Goal: Task Accomplishment & Management: Use online tool/utility

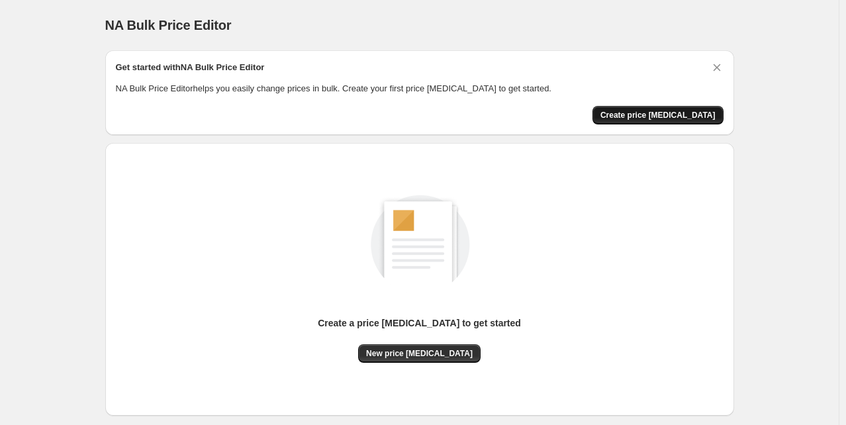
click at [677, 112] on span "Create price [MEDICAL_DATA]" at bounding box center [658, 115] width 115 height 11
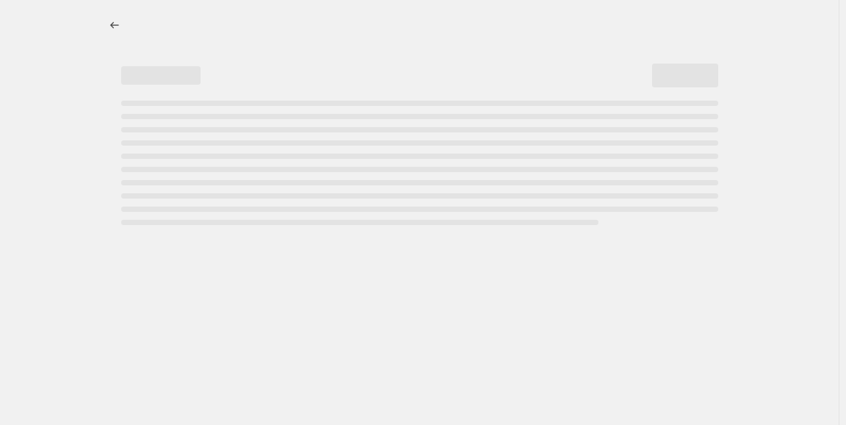
select select "percentage"
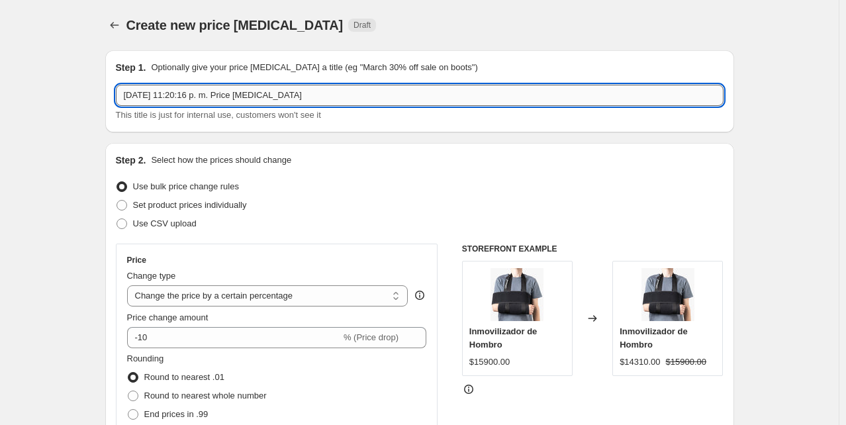
click at [247, 97] on input "[DATE] 11:20:16 p. m. Price [MEDICAL_DATA]" at bounding box center [420, 95] width 608 height 21
drag, startPoint x: 308, startPoint y: 97, endPoint x: 87, endPoint y: 107, distance: 221.4
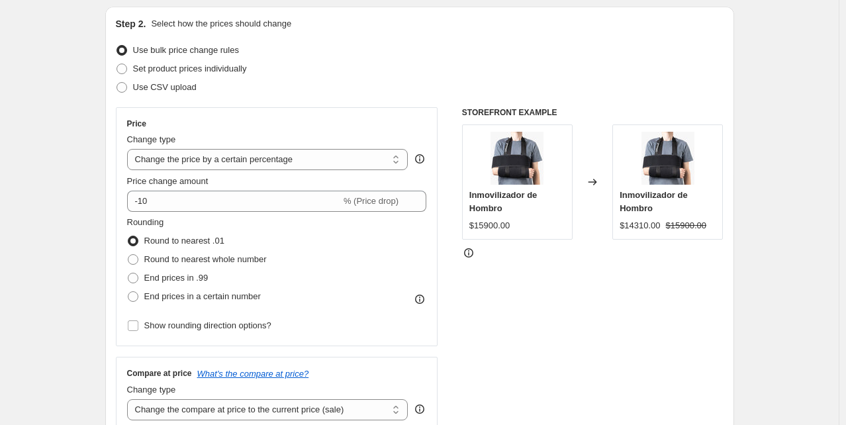
scroll to position [137, 0]
type input "Cyber 10% off"
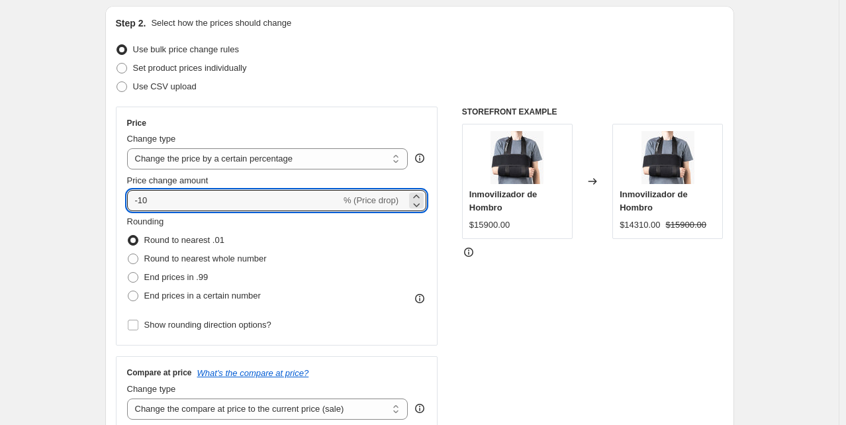
drag, startPoint x: 166, startPoint y: 199, endPoint x: 126, endPoint y: 204, distance: 40.1
click at [126, 204] on div "Price Change type Change the price to a certain amount Change the price by a ce…" at bounding box center [277, 226] width 323 height 239
click at [181, 203] on input "-10" at bounding box center [234, 200] width 214 height 21
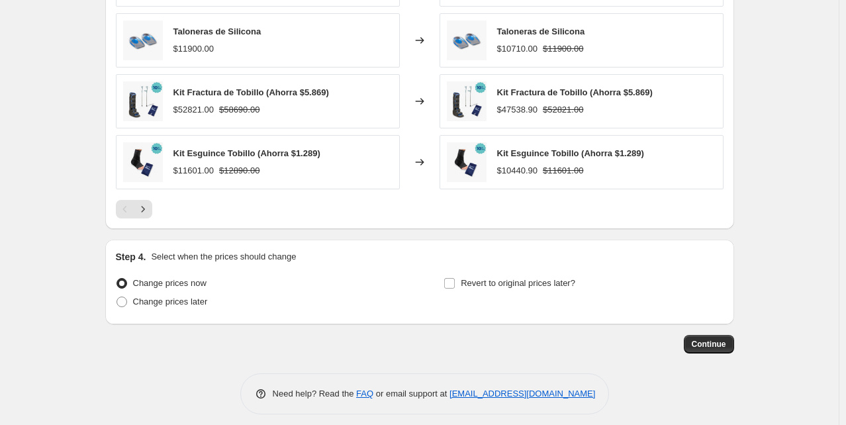
scroll to position [897, 0]
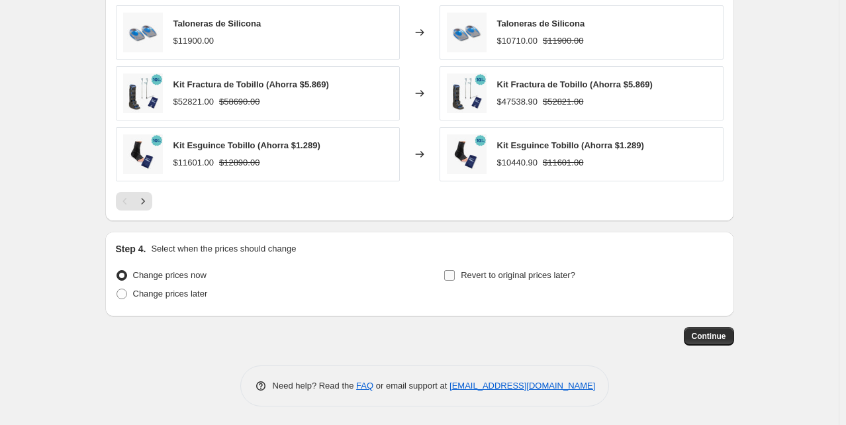
click at [509, 279] on span "Revert to original prices later?" at bounding box center [518, 275] width 115 height 10
click at [455, 279] on input "Revert to original prices later?" at bounding box center [449, 275] width 11 height 11
checkbox input "true"
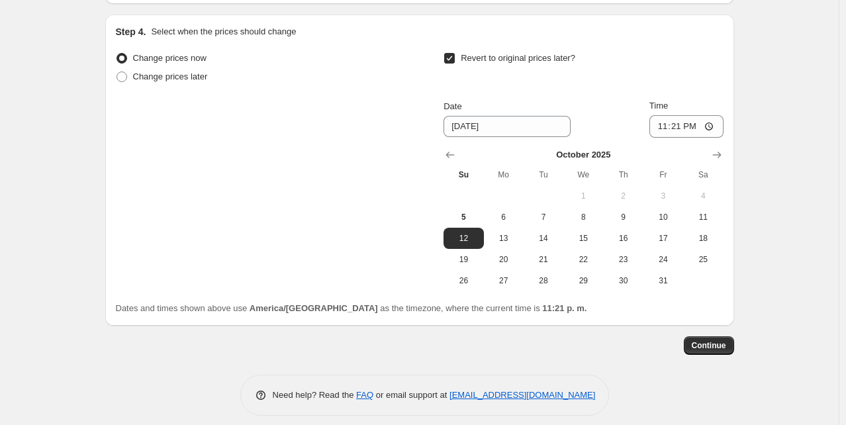
scroll to position [1117, 0]
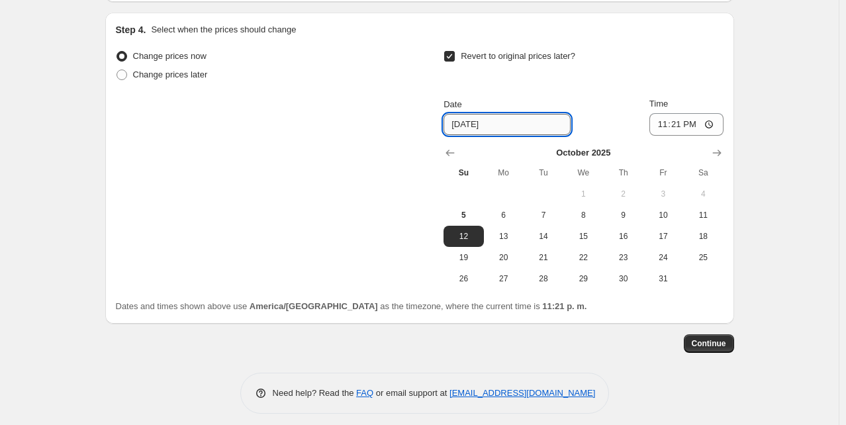
click at [455, 125] on input "10/12/2025" at bounding box center [507, 124] width 127 height 21
click at [463, 125] on input "10/12/2025" at bounding box center [507, 124] width 127 height 21
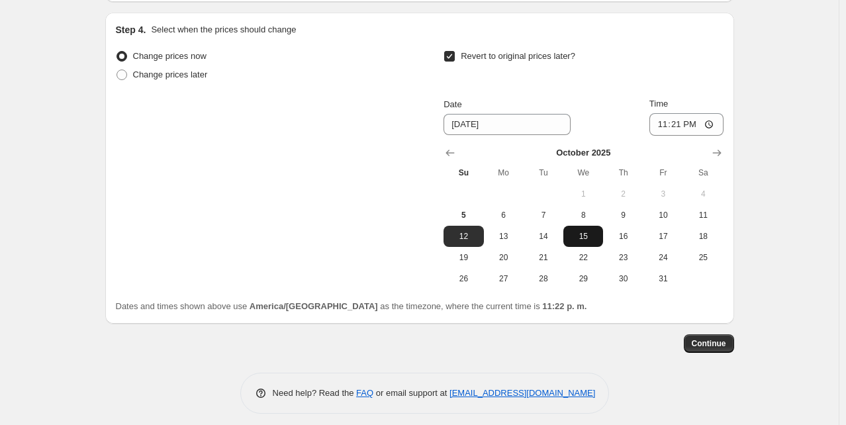
click at [585, 237] on span "15" at bounding box center [583, 236] width 29 height 11
type input "10/15/2025"
click at [688, 123] on input "23:21" at bounding box center [687, 124] width 74 height 23
click at [690, 126] on input "23:21" at bounding box center [687, 124] width 74 height 23
type input "23:59"
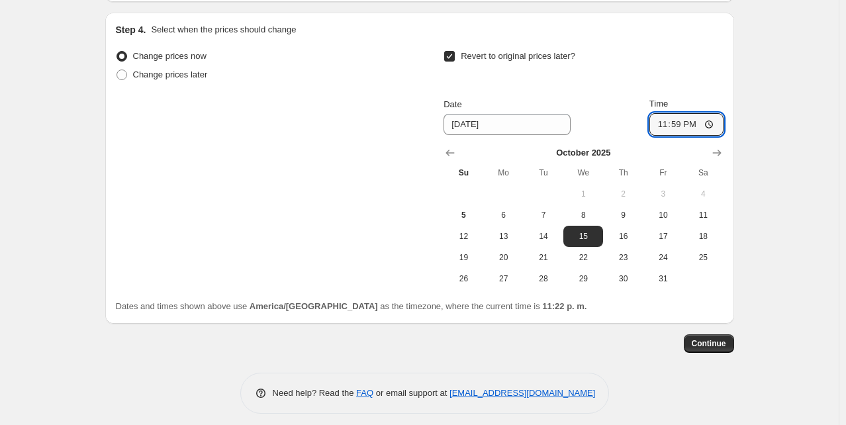
click at [714, 348] on button "Continue" at bounding box center [709, 343] width 50 height 19
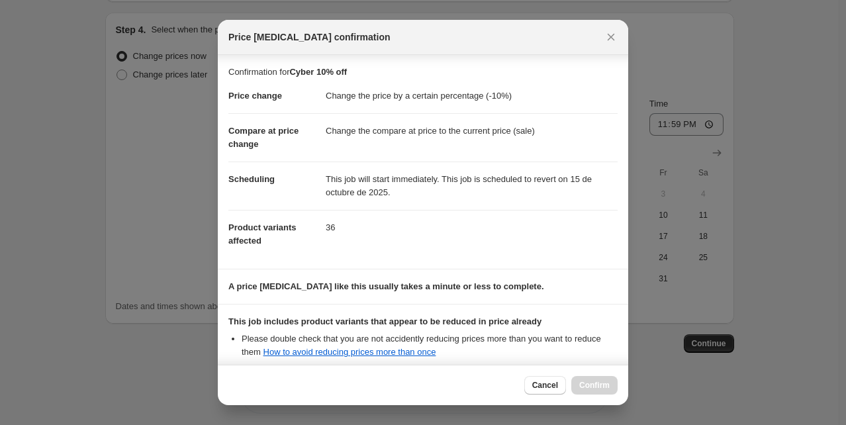
scroll to position [144, 0]
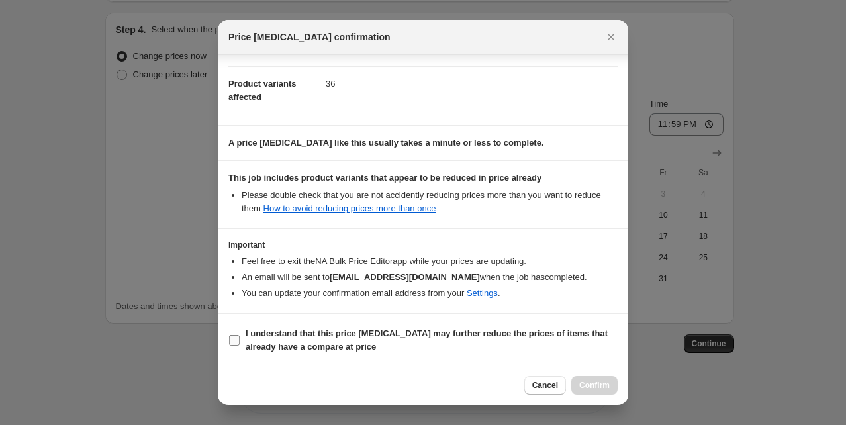
click at [305, 339] on b "I understand that this price change job may further reduce the prices of items …" at bounding box center [427, 340] width 362 height 23
click at [240, 339] on input "I understand that this price change job may further reduce the prices of items …" at bounding box center [234, 340] width 11 height 11
checkbox input "true"
click at [591, 383] on span "Confirm" at bounding box center [595, 385] width 30 height 11
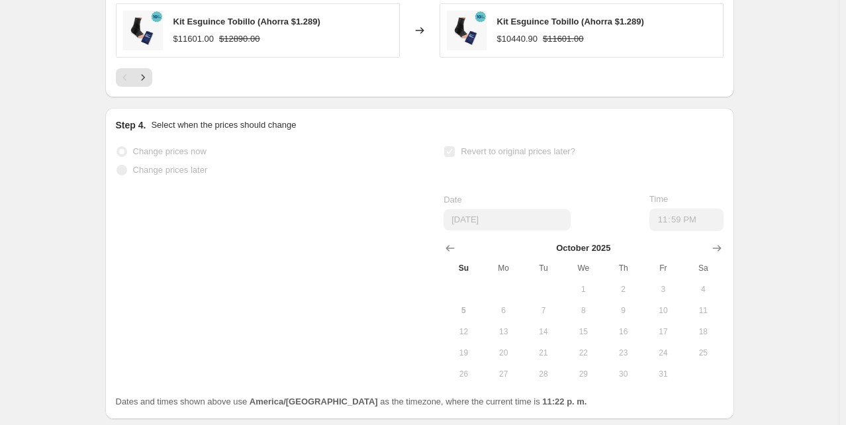
scroll to position [1151, 0]
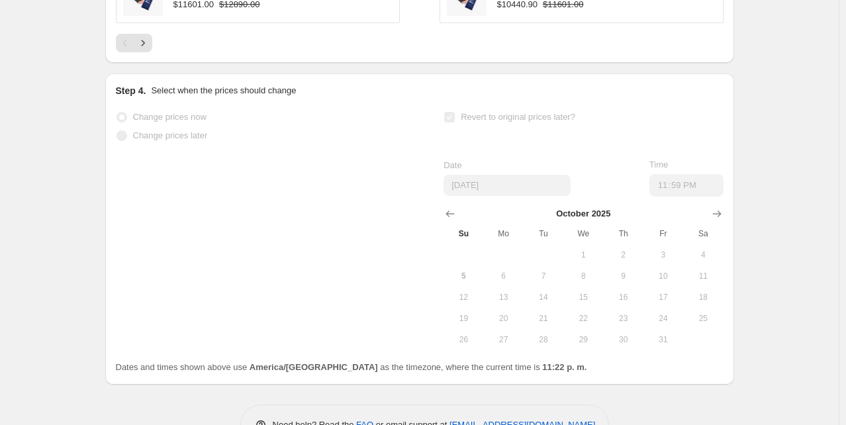
select select "percentage"
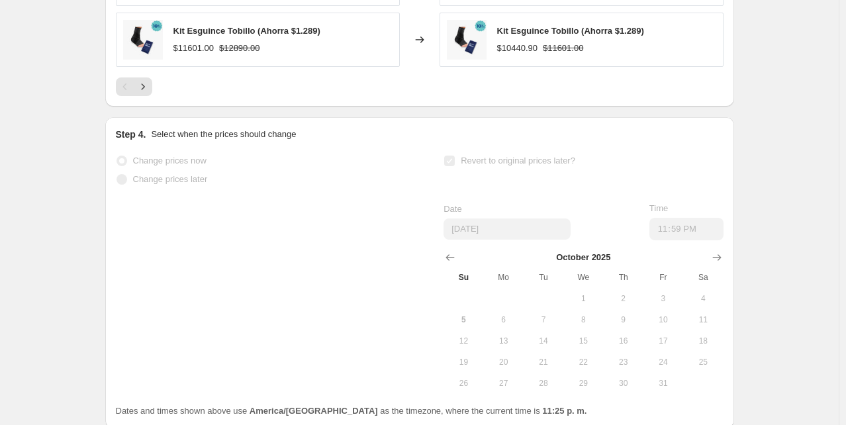
scroll to position [0, 0]
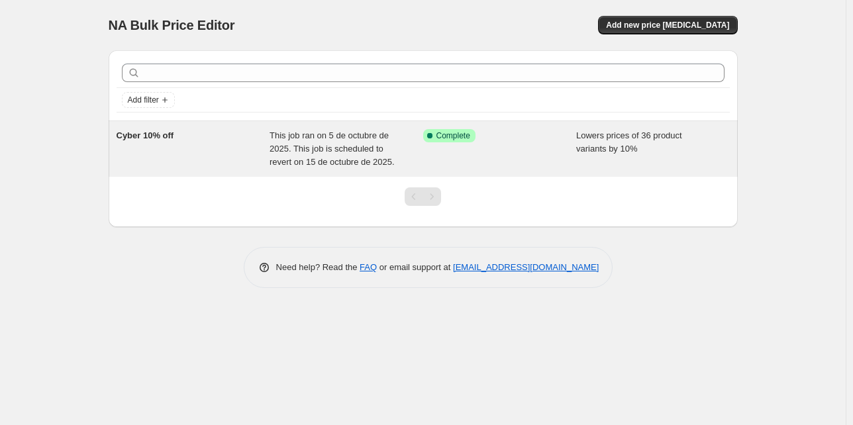
click at [315, 146] on span "This job ran on 5 de octubre de 2025. This job is scheduled to revert on 15 de …" at bounding box center [332, 148] width 125 height 36
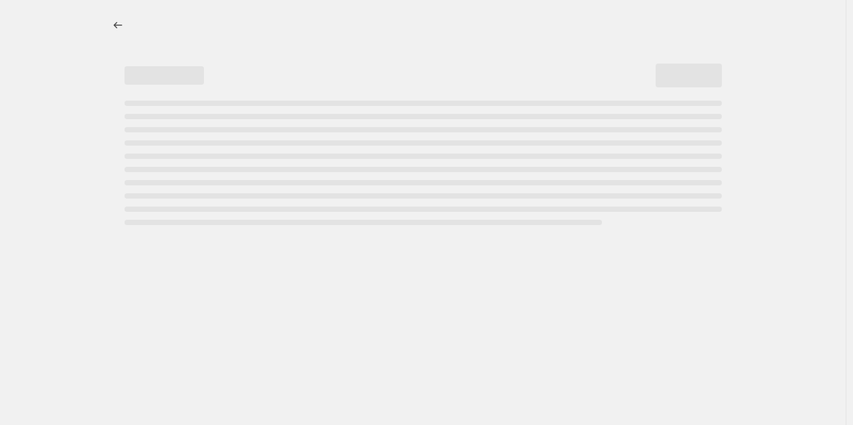
select select "percentage"
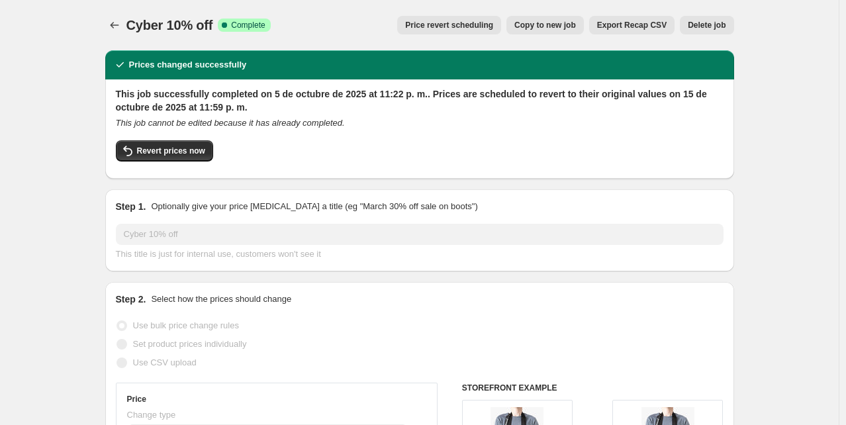
click at [697, 21] on span "Delete job" at bounding box center [707, 25] width 38 height 11
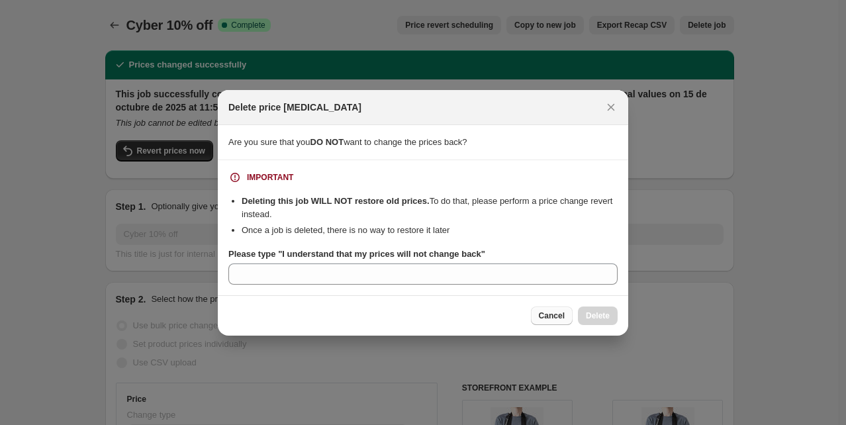
click at [558, 316] on span "Cancel" at bounding box center [552, 316] width 26 height 11
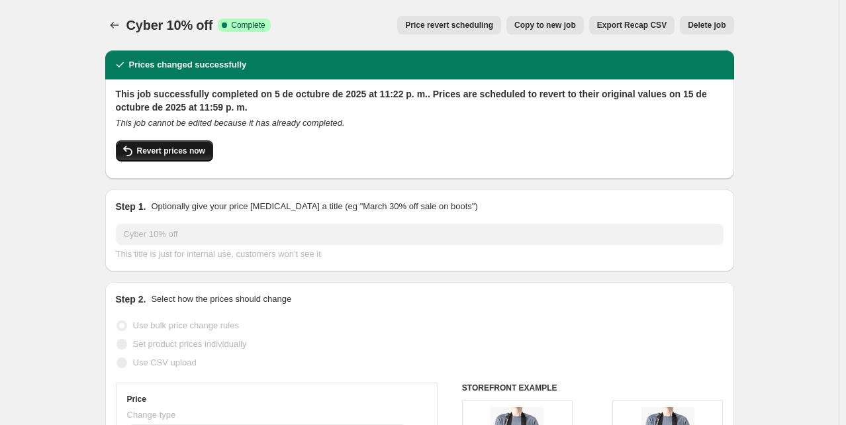
click at [171, 152] on span "Revert prices now" at bounding box center [171, 151] width 68 height 11
checkbox input "false"
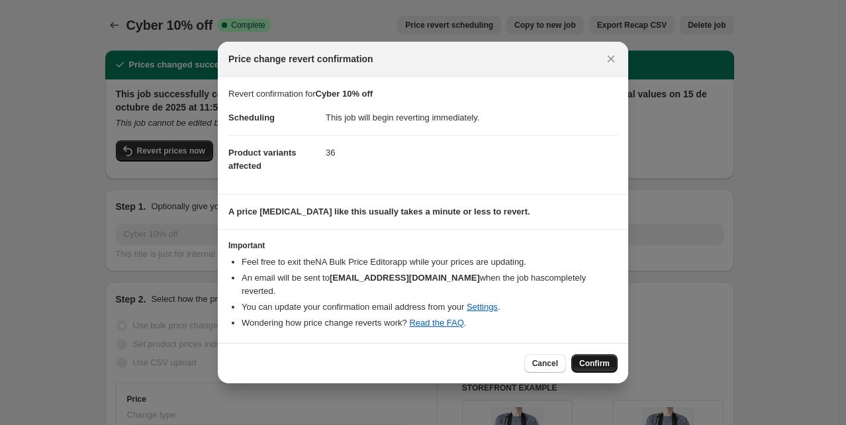
click at [611, 364] on button "Confirm" at bounding box center [595, 363] width 46 height 19
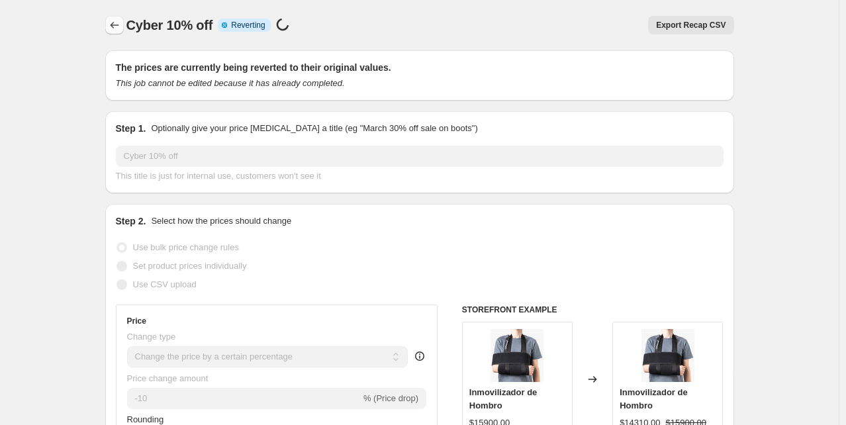
click at [117, 21] on icon "Price change jobs" at bounding box center [114, 25] width 13 height 13
